Goal: Contribute content

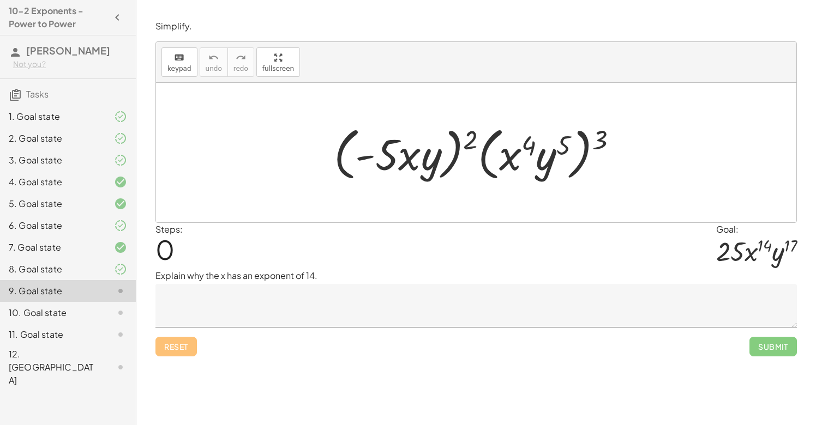
click at [559, 1] on div at bounding box center [476, 7] width 680 height 14
click at [596, 140] on div at bounding box center [479, 153] width 303 height 63
drag, startPoint x: 598, startPoint y: 140, endPoint x: 593, endPoint y: 143, distance: 5.9
click at [554, 143] on div at bounding box center [479, 153] width 303 height 63
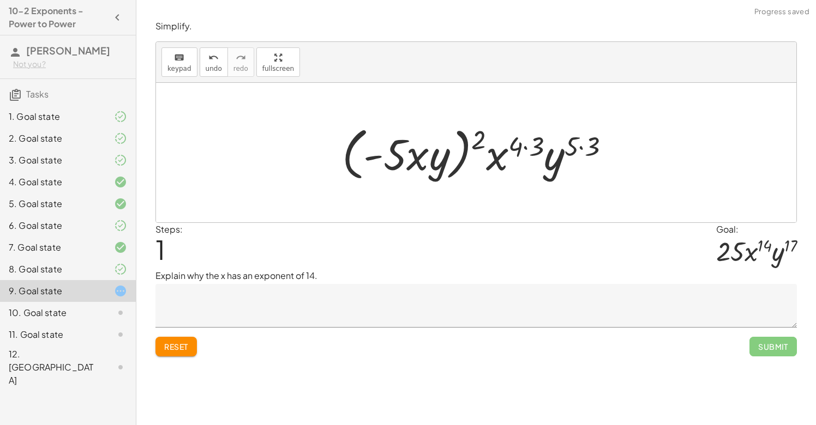
click at [527, 146] on div at bounding box center [480, 153] width 287 height 63
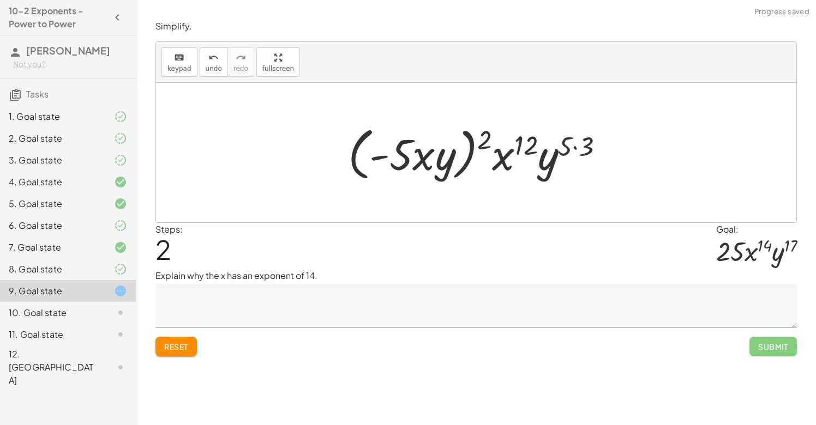
click at [575, 147] on div at bounding box center [480, 153] width 275 height 63
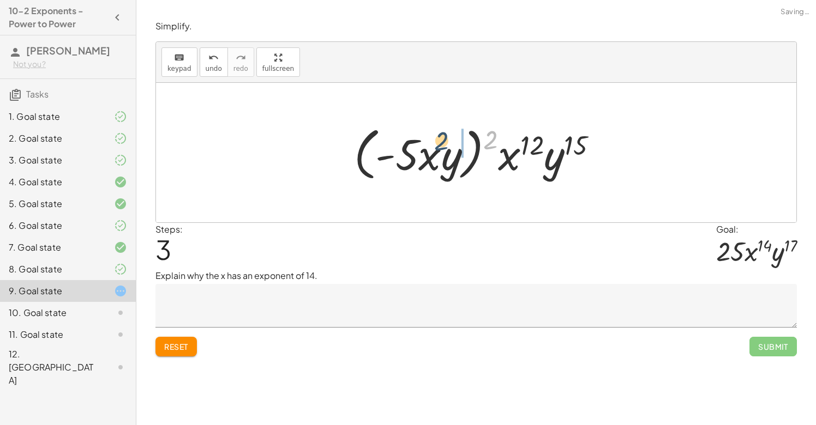
drag, startPoint x: 491, startPoint y: 136, endPoint x: 436, endPoint y: 137, distance: 55.1
click at [436, 137] on div at bounding box center [480, 153] width 263 height 63
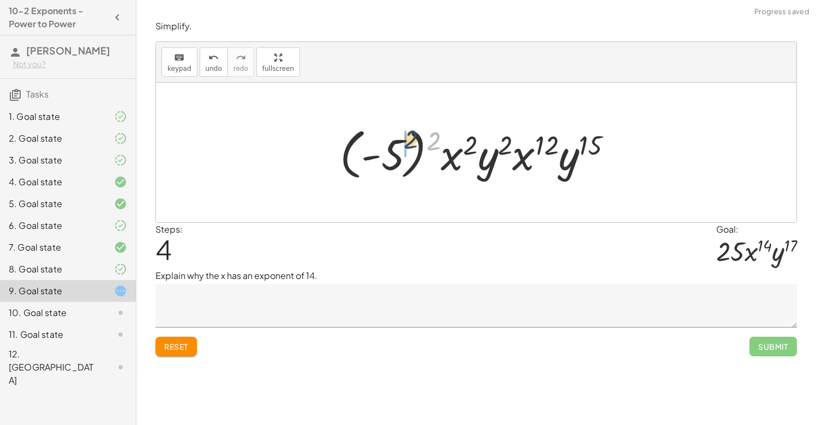
drag, startPoint x: 440, startPoint y: 144, endPoint x: 410, endPoint y: 143, distance: 30.0
click at [410, 143] on div at bounding box center [480, 153] width 292 height 61
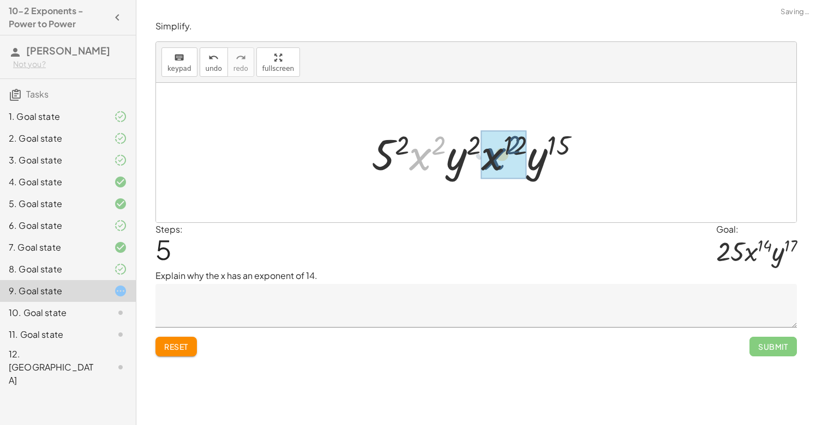
drag, startPoint x: 422, startPoint y: 158, endPoint x: 497, endPoint y: 158, distance: 74.7
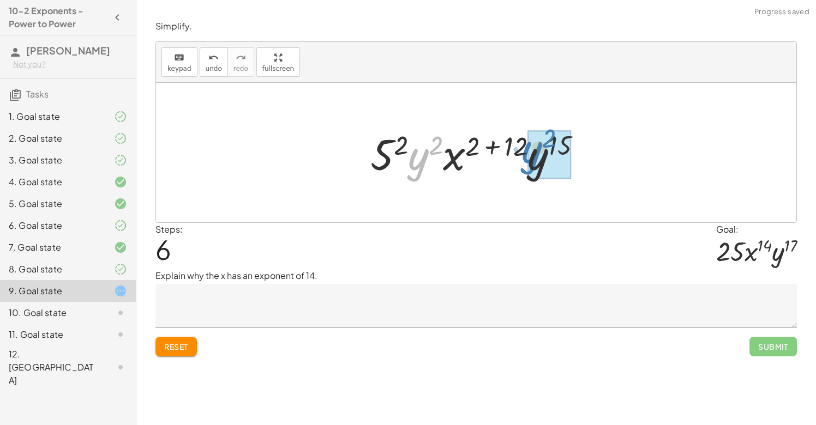
drag, startPoint x: 421, startPoint y: 161, endPoint x: 536, endPoint y: 155, distance: 114.7
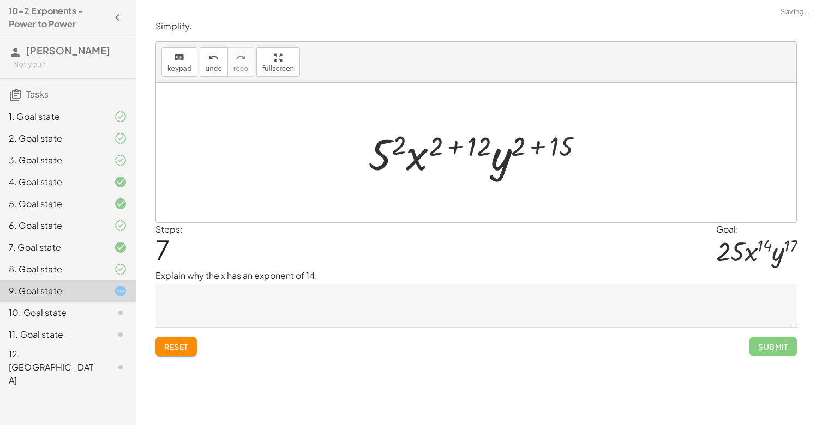
click at [538, 146] on div at bounding box center [480, 153] width 235 height 56
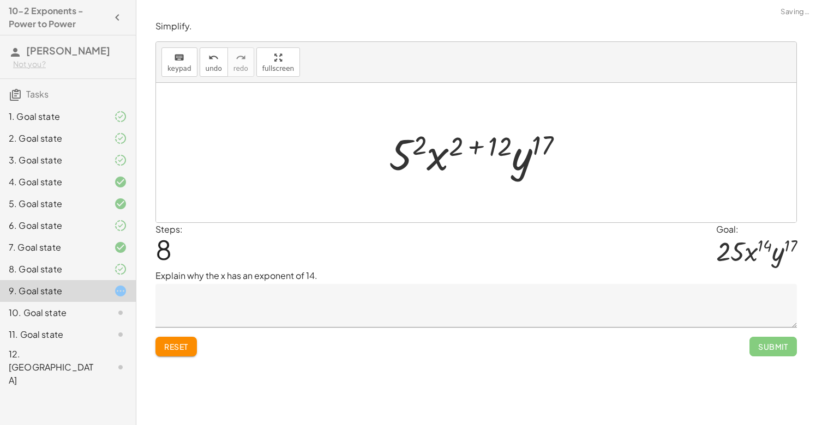
click at [477, 147] on div at bounding box center [480, 153] width 194 height 56
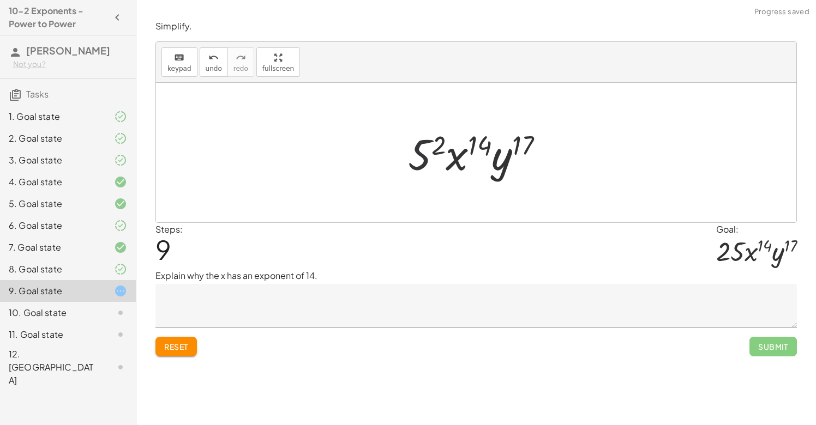
click at [430, 151] on div at bounding box center [480, 153] width 155 height 56
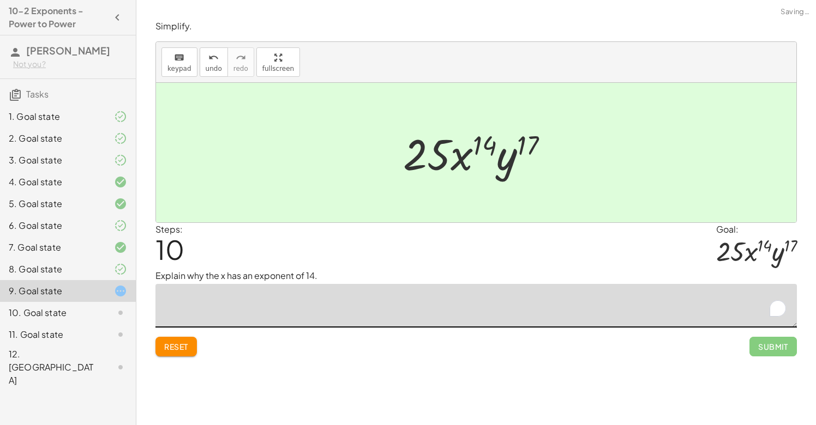
click at [472, 310] on textarea "To enrich screen reader interactions, please activate Accessibility in Grammarl…" at bounding box center [475, 306] width 641 height 44
type textarea "*"
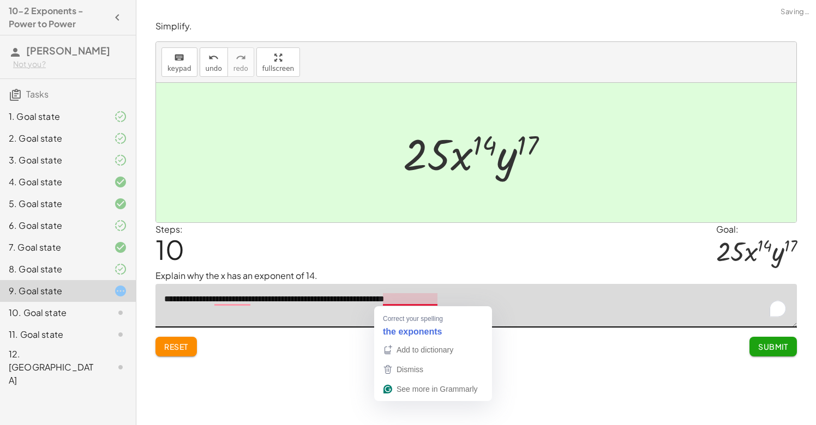
click at [397, 302] on textarea "**********" at bounding box center [475, 306] width 641 height 44
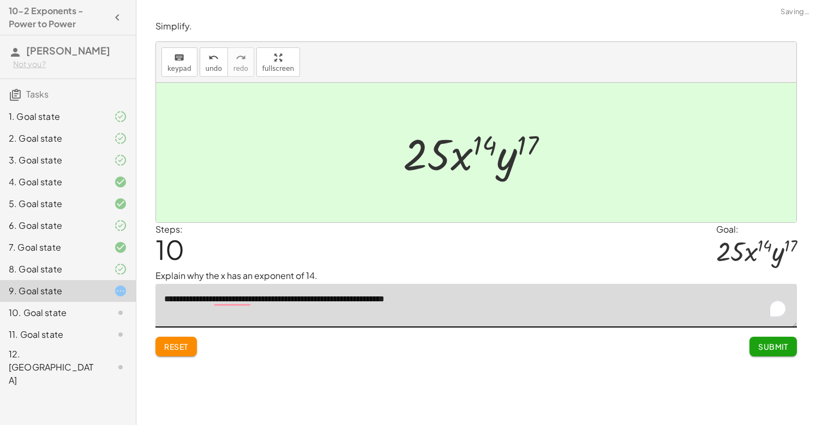
click at [449, 302] on textarea "**********" at bounding box center [475, 306] width 641 height 44
type textarea "**********"
click at [776, 346] on span "Submit" at bounding box center [773, 347] width 30 height 10
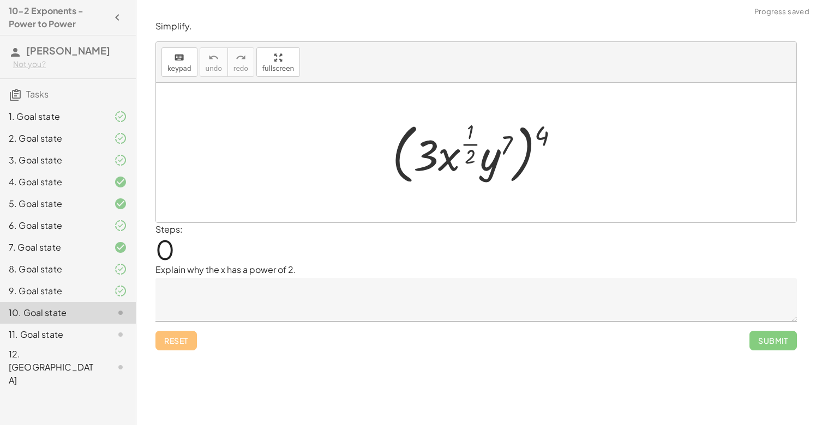
click at [363, 306] on textarea at bounding box center [475, 300] width 641 height 44
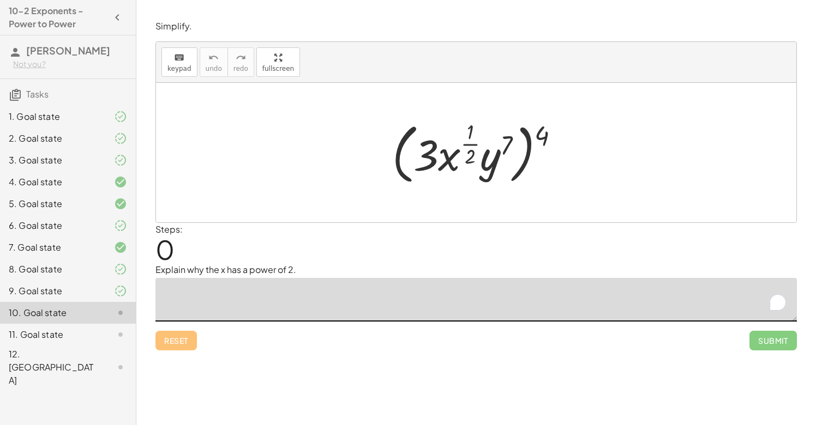
click at [542, 140] on div at bounding box center [480, 152] width 187 height 71
drag, startPoint x: 542, startPoint y: 140, endPoint x: 491, endPoint y: 140, distance: 51.3
click at [491, 140] on div at bounding box center [480, 152] width 187 height 71
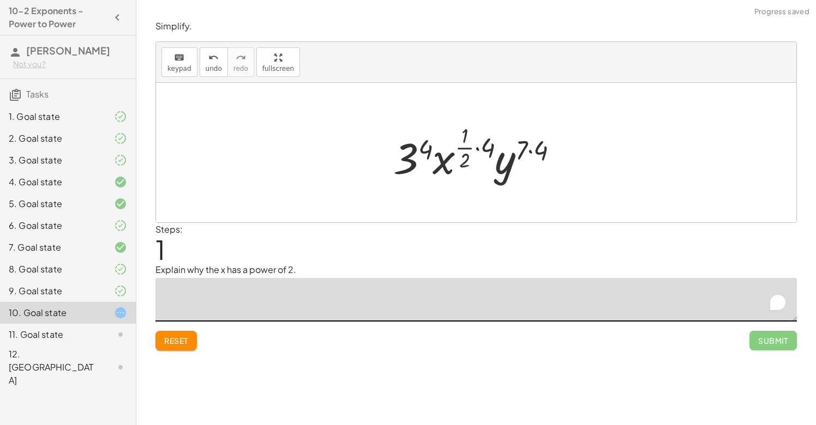
click at [482, 149] on div at bounding box center [480, 153] width 185 height 64
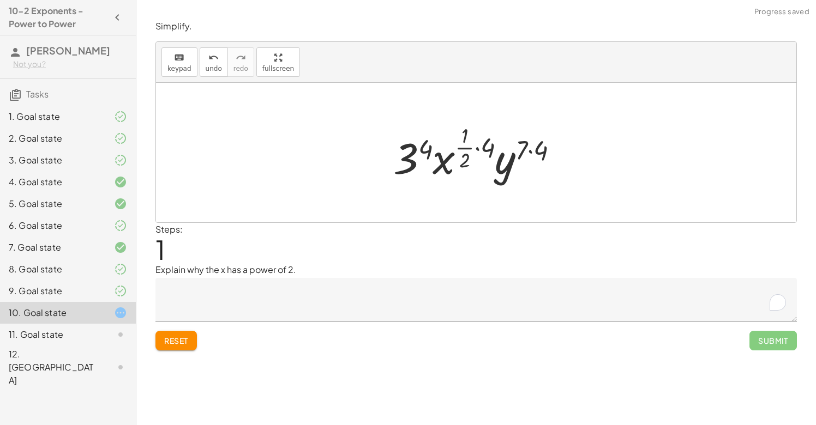
click at [477, 147] on div at bounding box center [480, 153] width 185 height 64
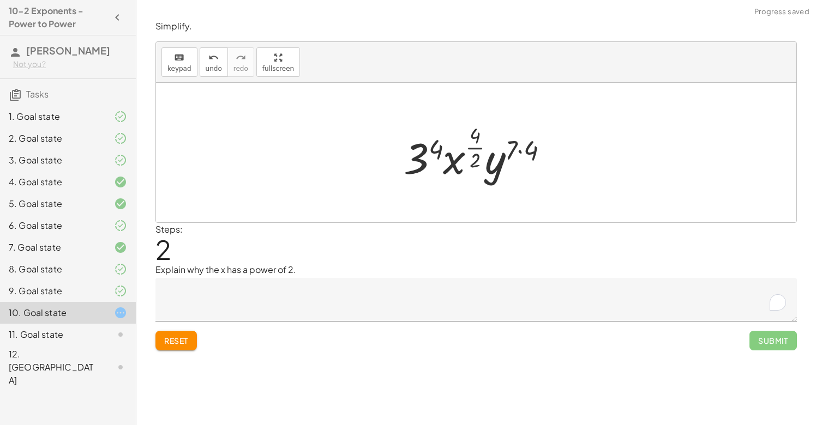
click at [518, 151] on div at bounding box center [480, 153] width 164 height 64
click at [478, 147] on div at bounding box center [479, 153] width 161 height 64
drag, startPoint x: 436, startPoint y: 150, endPoint x: 474, endPoint y: 153, distance: 37.8
click at [474, 153] on div at bounding box center [480, 153] width 157 height 56
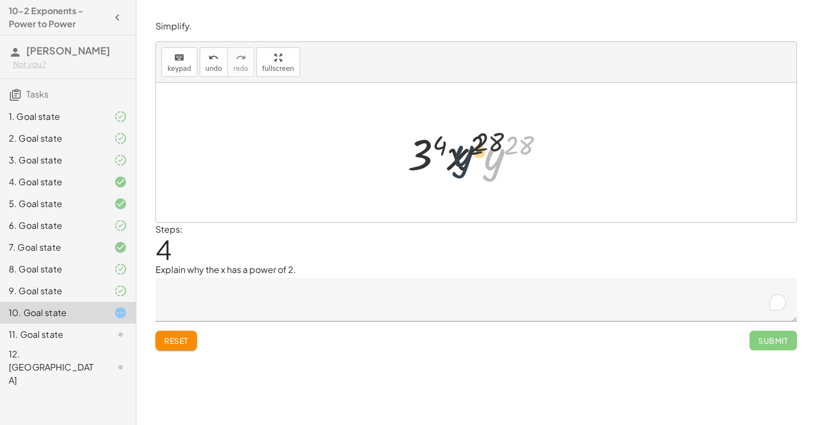
drag, startPoint x: 490, startPoint y: 161, endPoint x: 448, endPoint y: 156, distance: 42.3
click at [448, 156] on div at bounding box center [480, 153] width 157 height 56
click at [457, 155] on div at bounding box center [480, 153] width 157 height 56
click at [475, 148] on div at bounding box center [480, 153] width 157 height 56
click at [517, 149] on div at bounding box center [480, 153] width 157 height 56
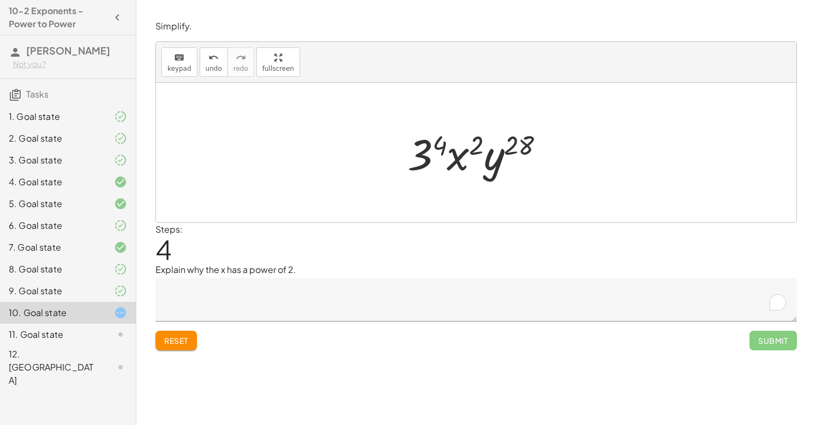
click at [432, 146] on div at bounding box center [480, 153] width 157 height 56
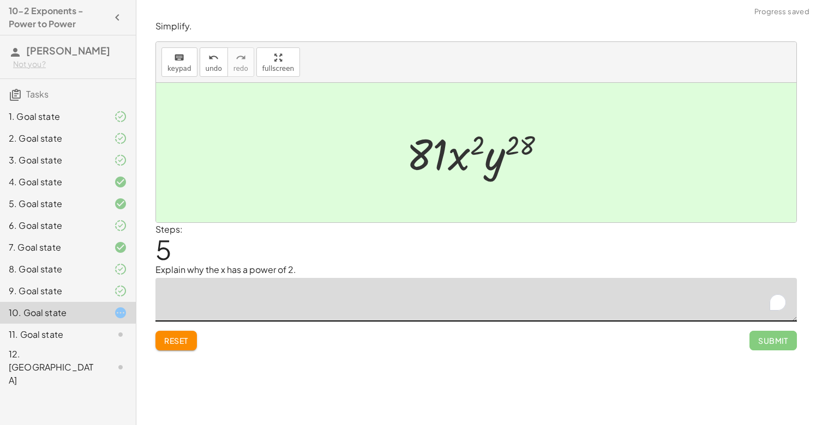
click at [316, 291] on textarea "To enrich screen reader interactions, please activate Accessibility in Grammarl…" at bounding box center [475, 300] width 641 height 44
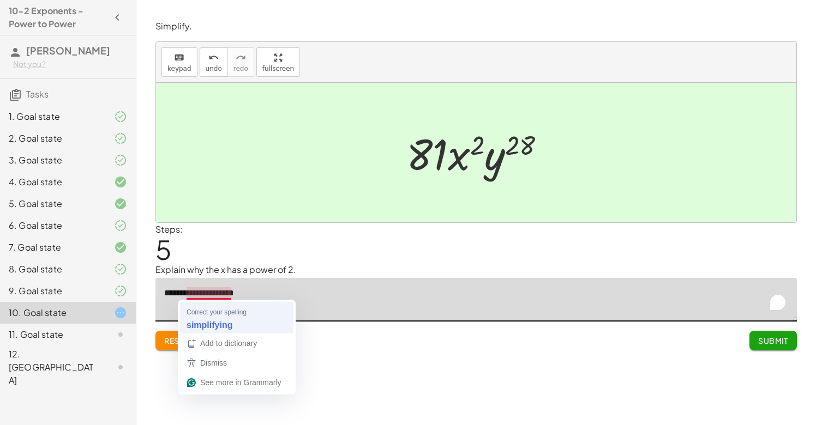
type textarea "**********"
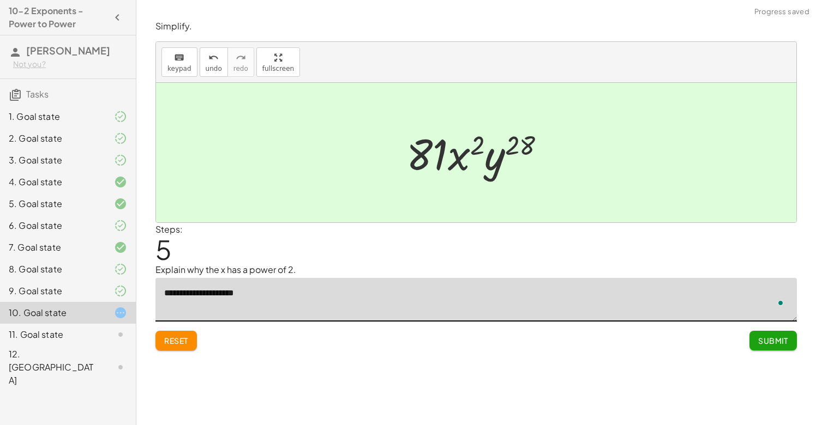
click at [276, 294] on textarea "**********" at bounding box center [475, 300] width 641 height 44
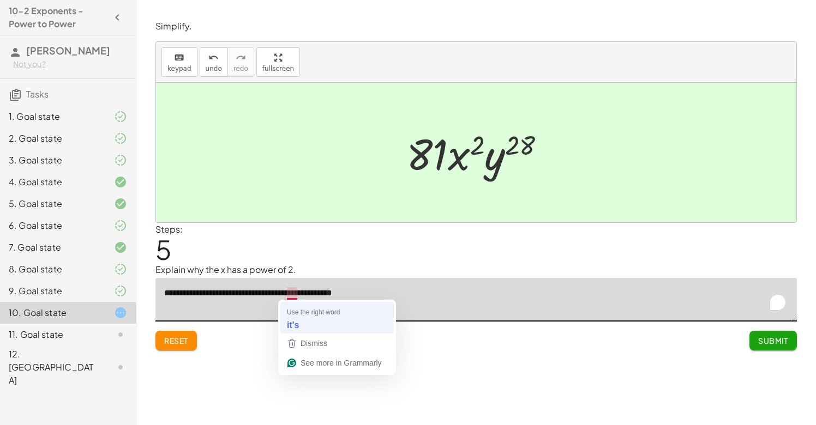
type textarea "**********"
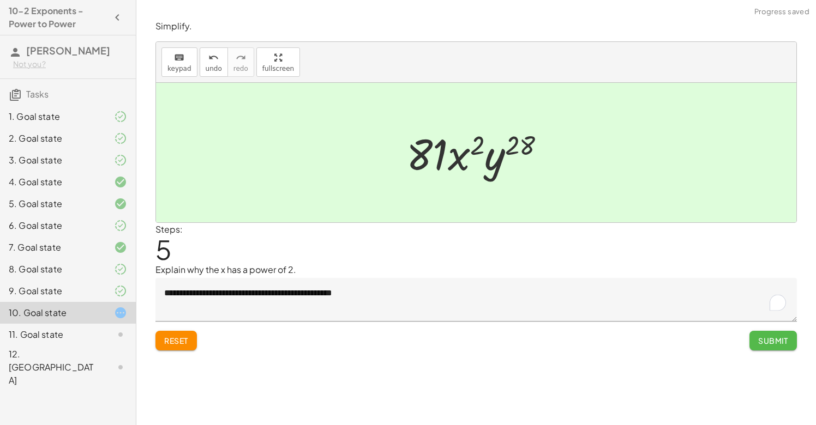
click at [769, 345] on button "Submit" at bounding box center [772, 341] width 47 height 20
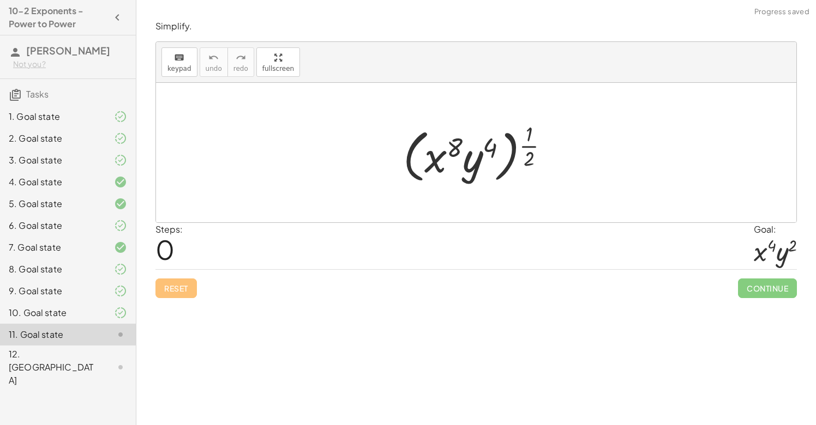
click at [455, 146] on div at bounding box center [480, 153] width 165 height 68
drag, startPoint x: 525, startPoint y: 150, endPoint x: 479, endPoint y: 147, distance: 45.9
click at [479, 147] on div at bounding box center [480, 153] width 165 height 68
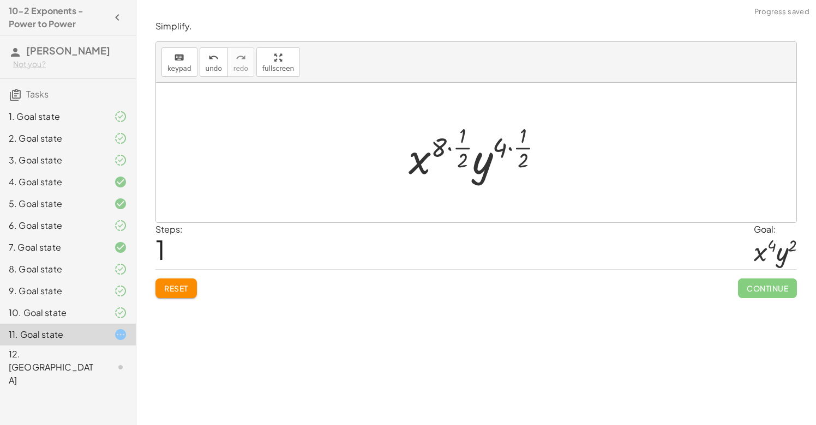
click at [452, 147] on div at bounding box center [480, 153] width 154 height 64
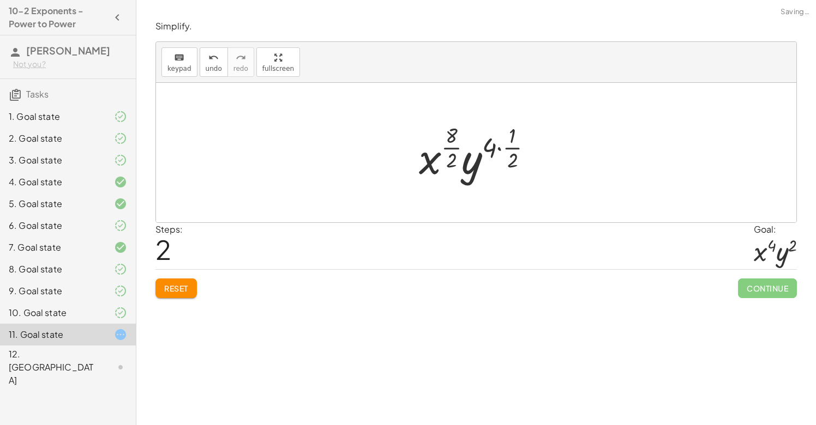
click at [502, 149] on div at bounding box center [479, 153] width 133 height 64
click at [463, 148] on div at bounding box center [480, 153] width 112 height 64
click at [497, 149] on div at bounding box center [480, 153] width 107 height 64
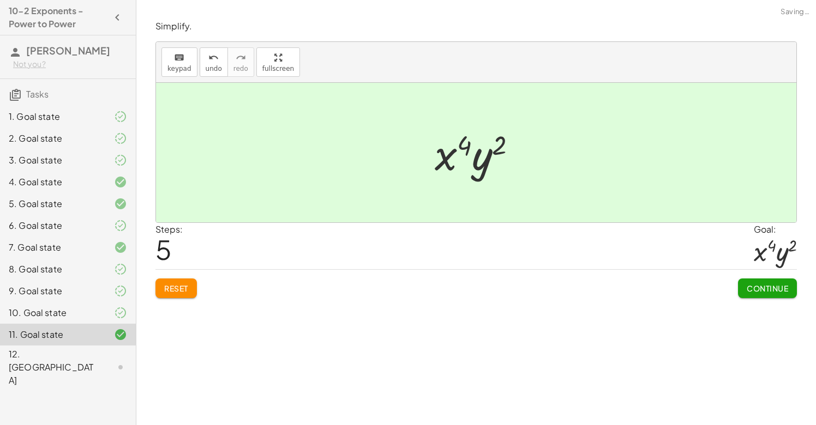
click at [761, 284] on span "Continue" at bounding box center [767, 289] width 41 height 10
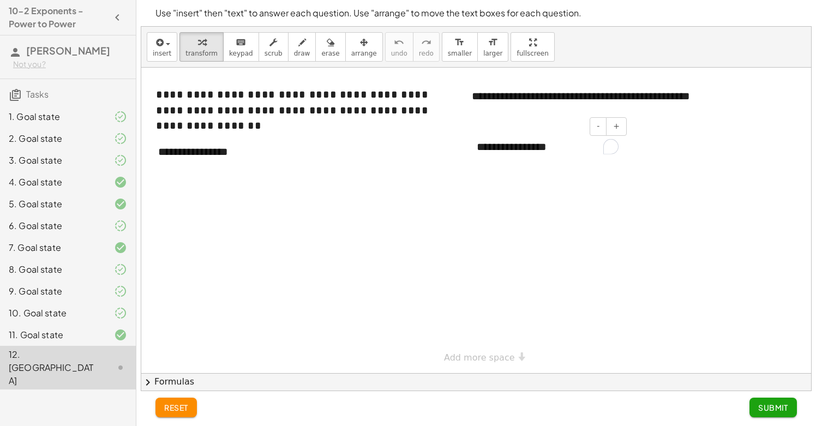
click at [591, 148] on div "**********" at bounding box center [548, 146] width 164 height 37
